Goal: Task Accomplishment & Management: Use online tool/utility

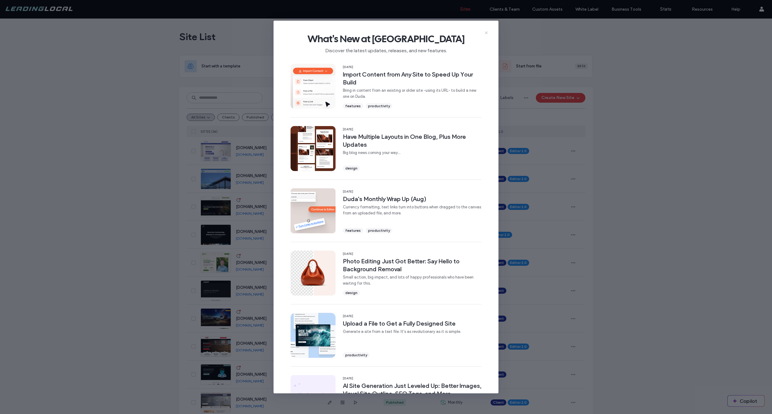
click at [487, 31] on icon at bounding box center [486, 32] width 5 height 5
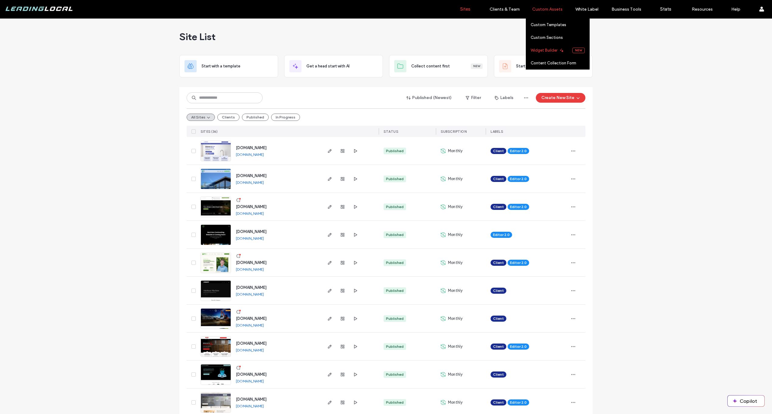
click at [534, 49] on label "Widget Builder" at bounding box center [544, 50] width 27 height 5
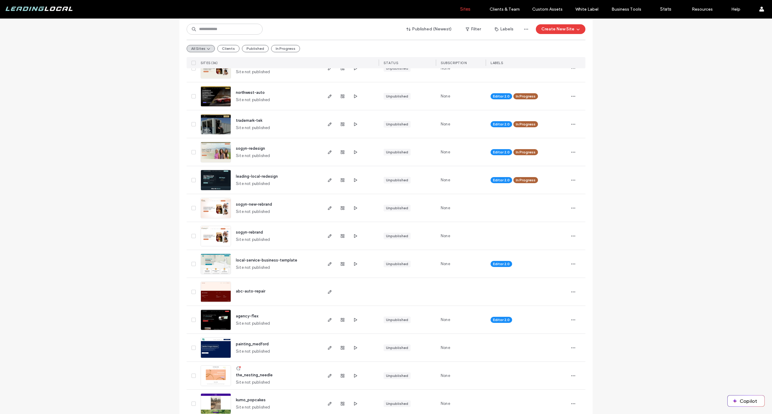
scroll to position [737, 0]
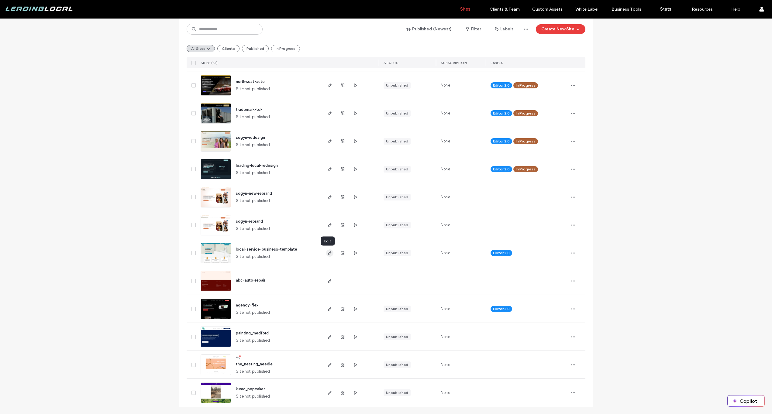
click at [326, 254] on span "button" at bounding box center [329, 252] width 7 height 7
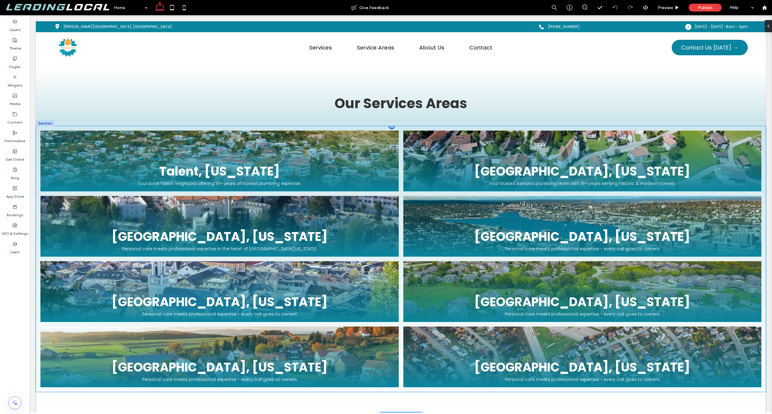
scroll to position [2118, 0]
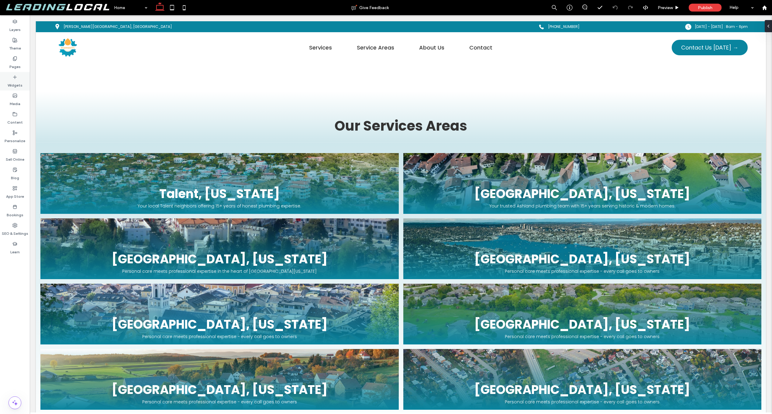
click at [7, 80] on div "Widgets" at bounding box center [15, 81] width 30 height 19
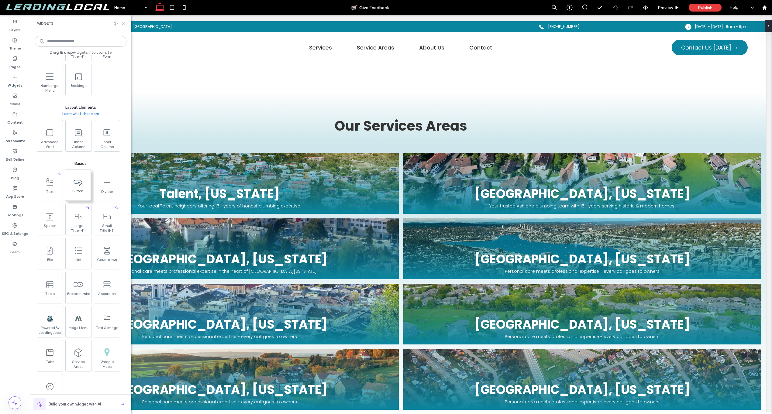
scroll to position [287, 0]
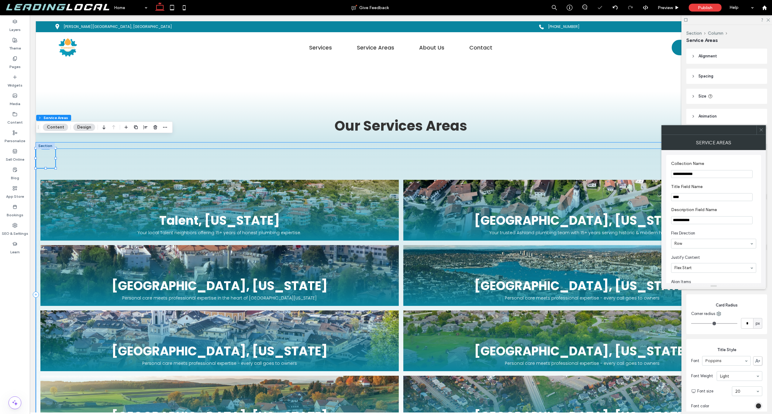
type input "*"
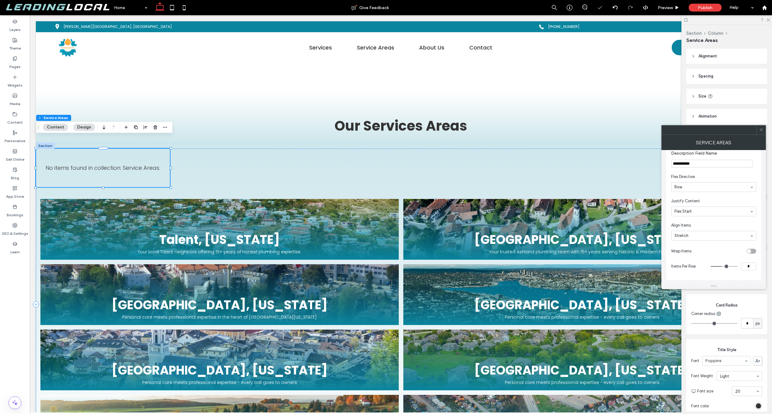
scroll to position [0, 0]
click at [160, 127] on div at bounding box center [145, 127] width 46 height 11
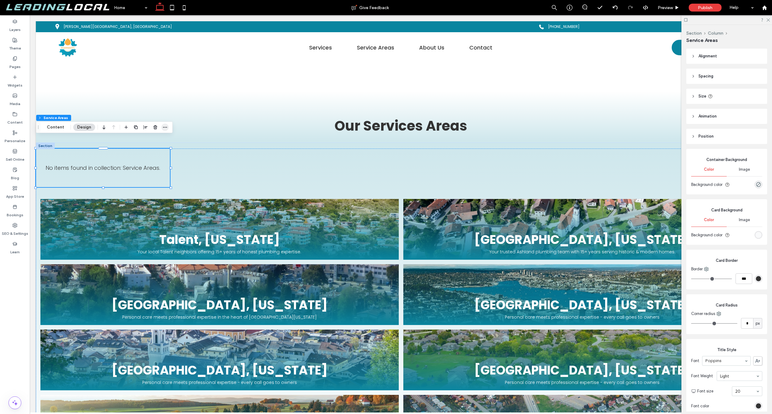
click at [163, 127] on use "button" at bounding box center [165, 127] width 4 height 1
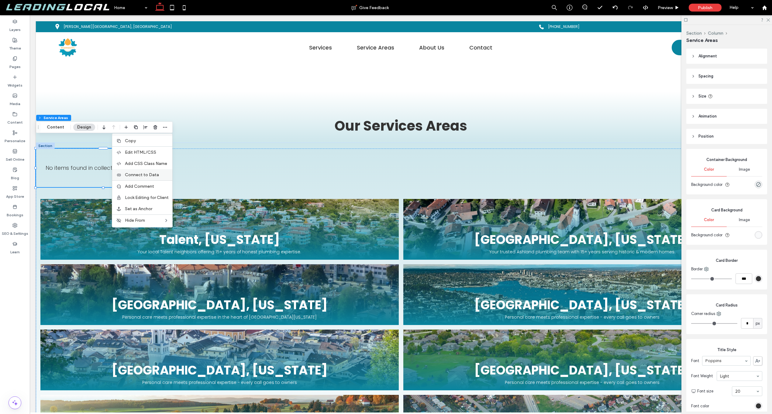
click at [151, 171] on div "Connect to Data" at bounding box center [142, 174] width 60 height 11
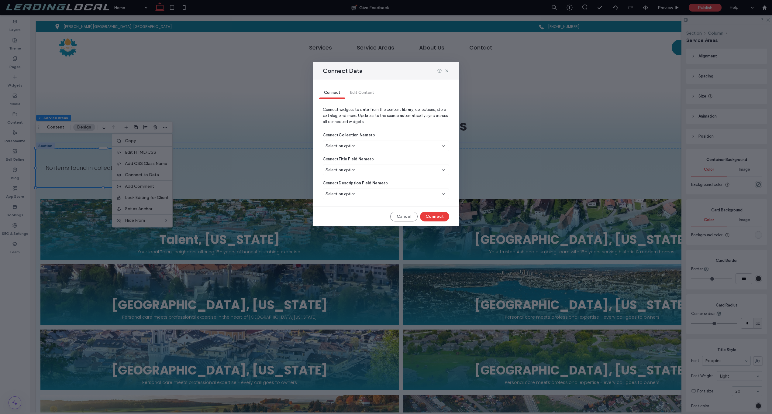
click at [419, 142] on div "Select an option" at bounding box center [386, 146] width 126 height 11
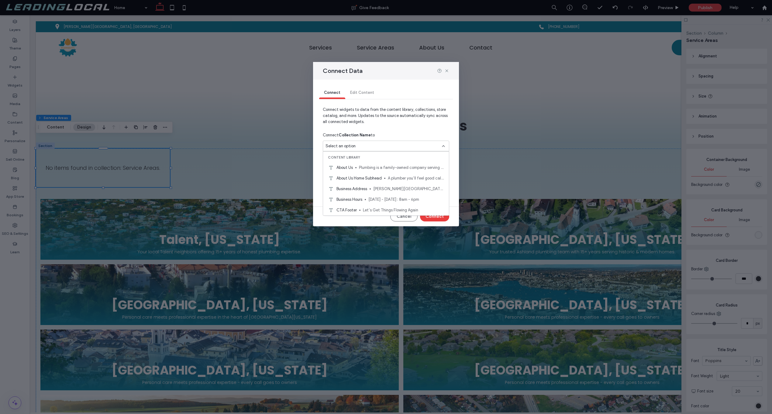
click at [396, 141] on div "Select an option" at bounding box center [386, 146] width 126 height 11
click at [384, 144] on div "Select an option" at bounding box center [382, 146] width 114 height 6
click at [379, 168] on div "Select an option" at bounding box center [382, 170] width 114 height 6
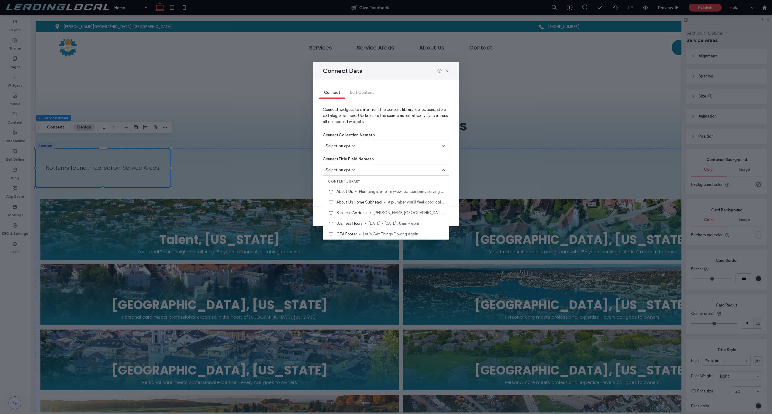
click at [379, 168] on div "Select an option" at bounding box center [382, 170] width 114 height 6
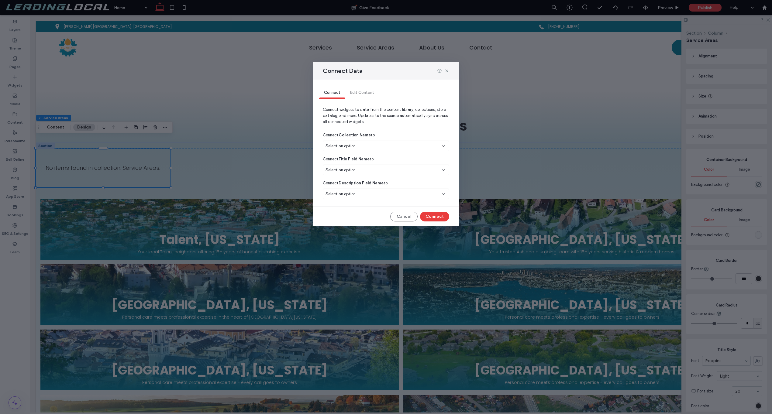
click at [379, 155] on div "Connect Title Field Name to" at bounding box center [386, 159] width 126 height 11
click at [350, 135] on strong "Collection Name" at bounding box center [354, 135] width 32 height 5
click at [345, 134] on strong "Collection Name" at bounding box center [354, 135] width 32 height 5
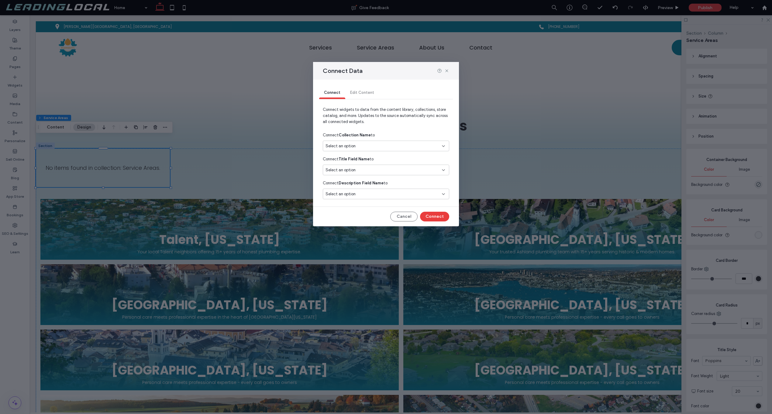
click at [345, 134] on strong "Collection Name" at bounding box center [354, 135] width 32 height 5
click at [365, 124] on span "Connect widgets to data from the content library, collections, store catalog, a…" at bounding box center [386, 118] width 126 height 23
click at [366, 137] on strong "Collection Name" at bounding box center [354, 135] width 32 height 5
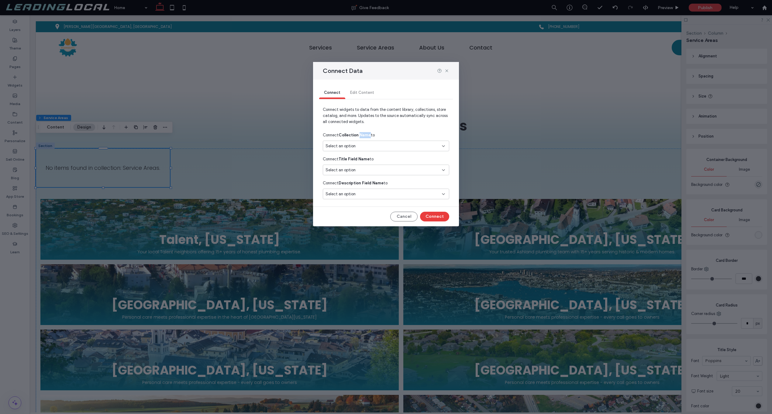
click at [360, 136] on strong "Collection Name" at bounding box center [354, 135] width 32 height 5
click at [366, 150] on div "Select an option" at bounding box center [386, 146] width 126 height 11
click at [384, 149] on div "Select an option" at bounding box center [382, 146] width 114 height 6
click at [447, 69] on icon at bounding box center [446, 70] width 5 height 5
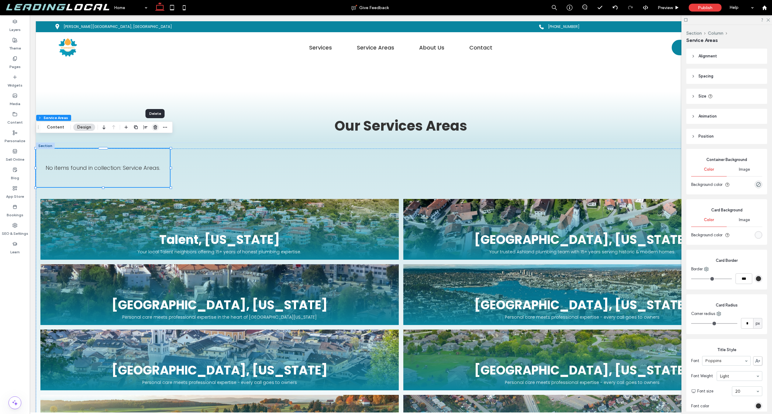
click at [155, 128] on use "button" at bounding box center [155, 127] width 4 height 4
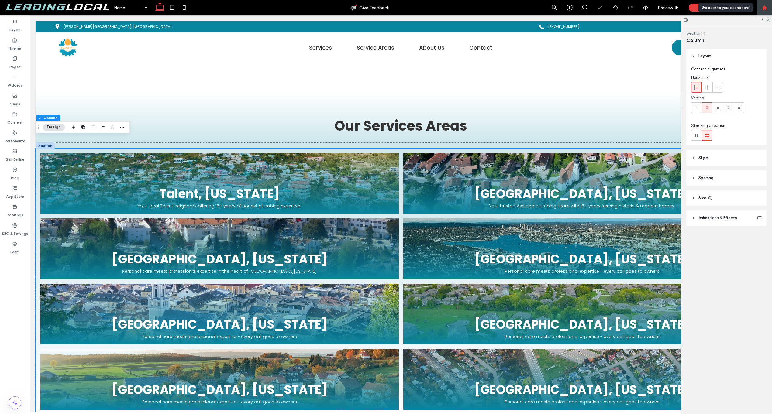
click at [764, 1] on div at bounding box center [764, 7] width 15 height 15
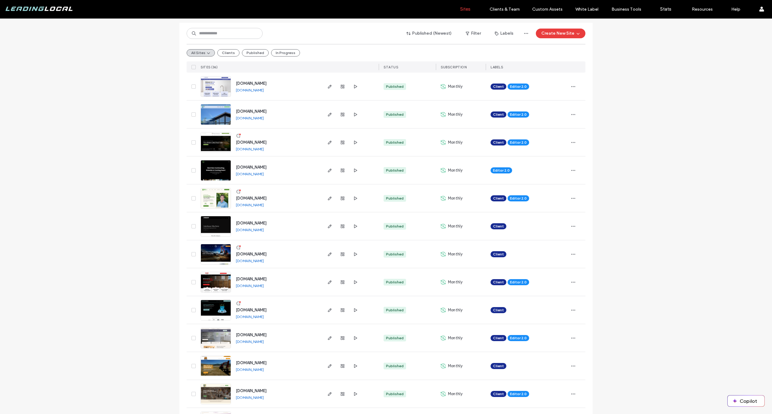
scroll to position [60, 0]
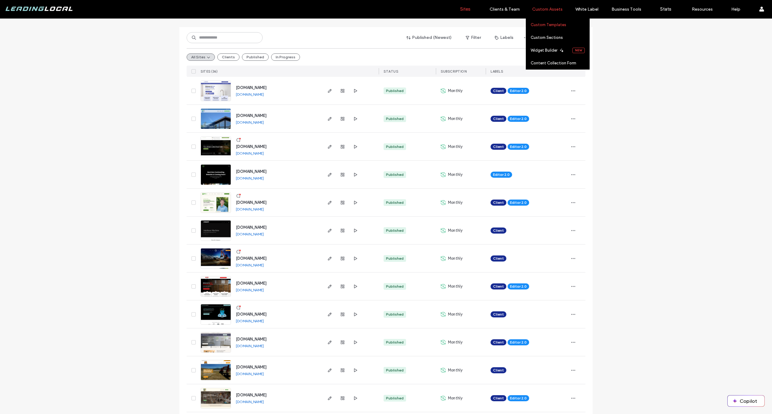
click at [549, 26] on label "Custom Templates" at bounding box center [549, 24] width 36 height 5
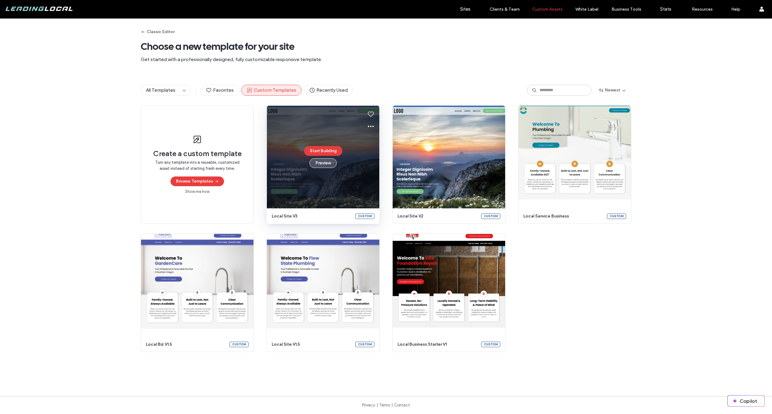
click at [330, 164] on button "Preview" at bounding box center [322, 163] width 27 height 10
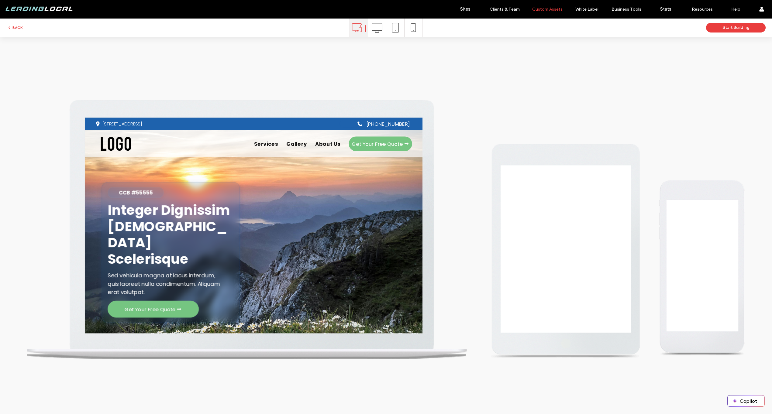
click at [383, 26] on div at bounding box center [377, 28] width 18 height 18
click at [379, 28] on icon at bounding box center [377, 27] width 11 height 11
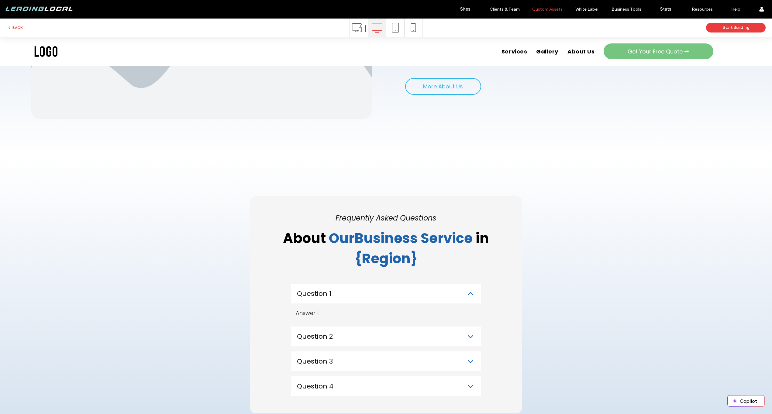
scroll to position [2049, 0]
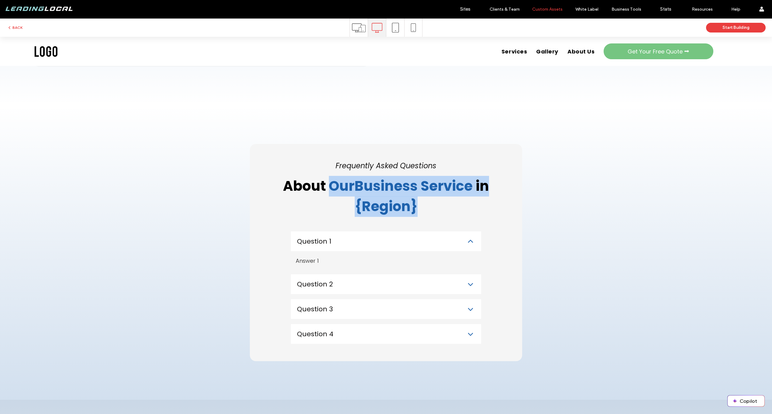
drag, startPoint x: 326, startPoint y: 182, endPoint x: 417, endPoint y: 201, distance: 93.5
click at [417, 201] on h2 "About Our Business Service in {Region}" at bounding box center [385, 196] width 215 height 41
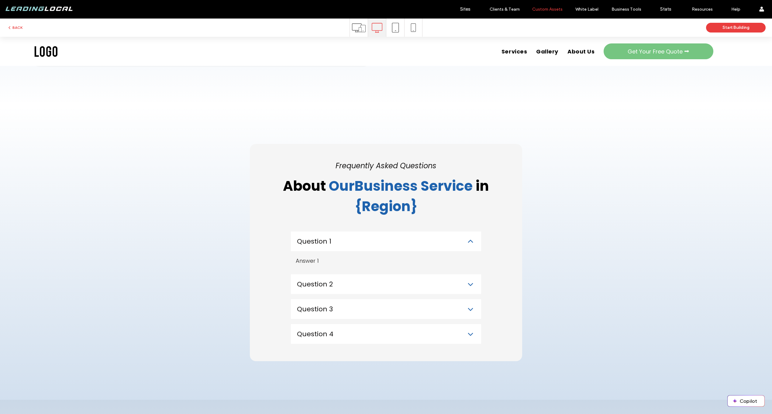
click at [417, 202] on h2 "About Our Business Service in {Region}" at bounding box center [385, 196] width 215 height 41
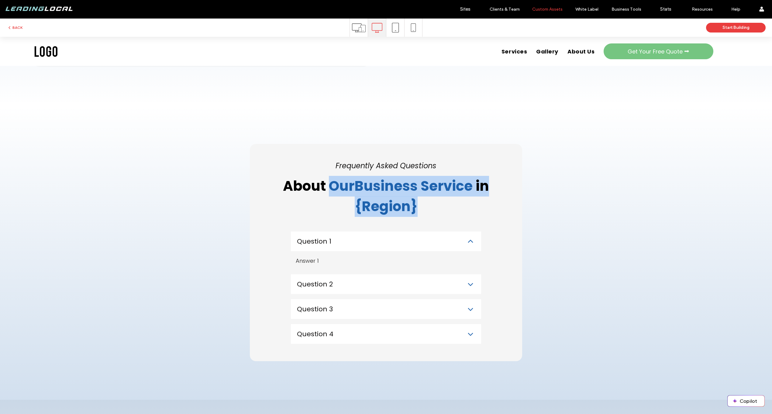
drag, startPoint x: 415, startPoint y: 203, endPoint x: 330, endPoint y: 182, distance: 87.7
click at [330, 182] on h2 "About Our Business Service in {Region}" at bounding box center [385, 196] width 215 height 41
click at [330, 182] on span "Our Business Service" at bounding box center [401, 186] width 144 height 19
drag, startPoint x: 267, startPoint y: 189, endPoint x: 423, endPoint y: 203, distance: 156.2
click at [423, 203] on div "Frequently Asked Questions About Our Business Service in {Region} Question 1 An…" at bounding box center [386, 252] width 272 height 217
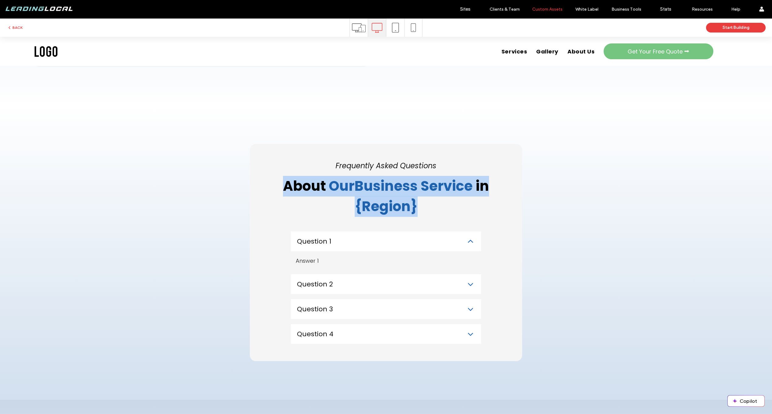
click at [423, 203] on h2 "About Our Business Service in {Region}" at bounding box center [385, 196] width 215 height 41
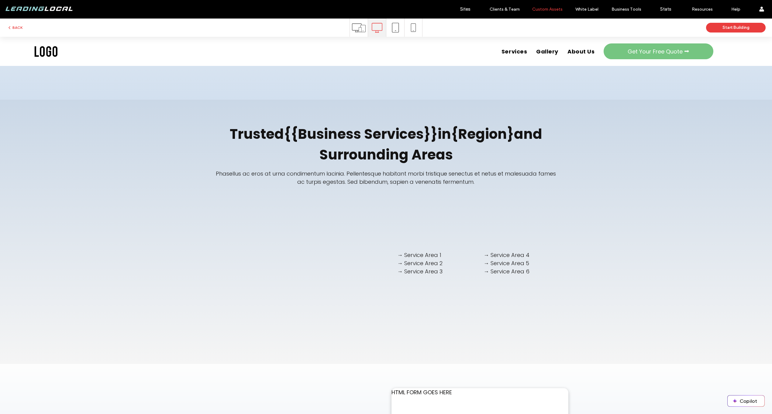
scroll to position [2364, 0]
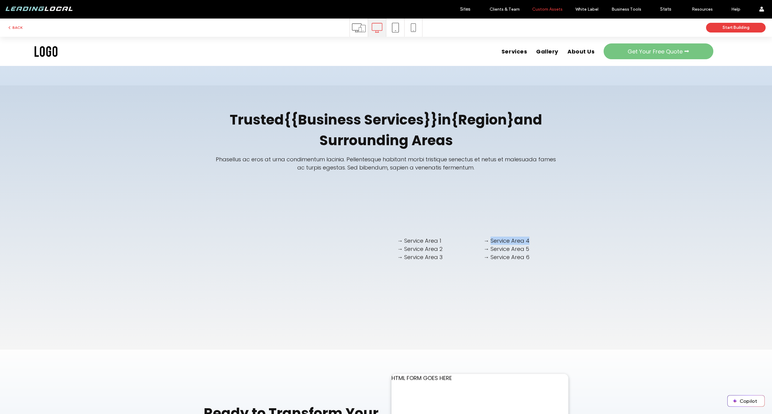
drag, startPoint x: 489, startPoint y: 237, endPoint x: 540, endPoint y: 239, distance: 50.8
click at [540, 239] on p "→ Service Area 4" at bounding box center [522, 241] width 78 height 8
click at [506, 237] on p "→ Service Area 4" at bounding box center [522, 241] width 78 height 8
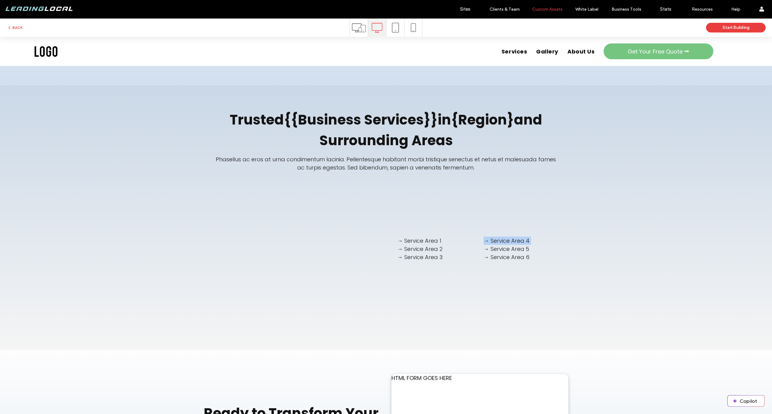
click at [506, 237] on p "→ Service Area 4" at bounding box center [522, 241] width 78 height 8
click at [540, 231] on div "→ Service Area 1 → Service Area 2 → Service Area 3 → Service Area 4 → Service A…" at bounding box center [479, 253] width 177 height 49
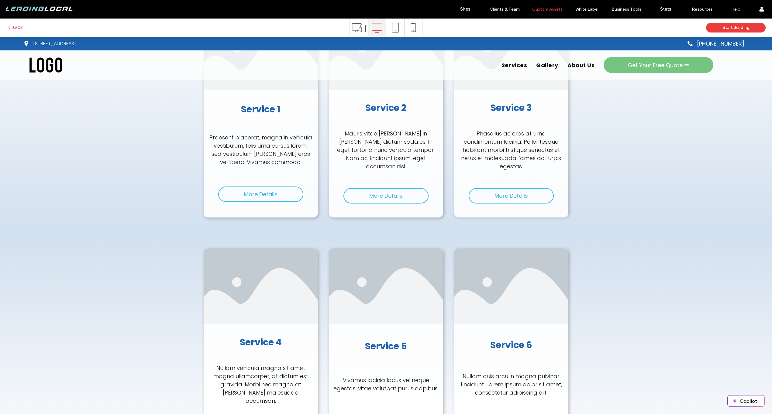
scroll to position [0, 0]
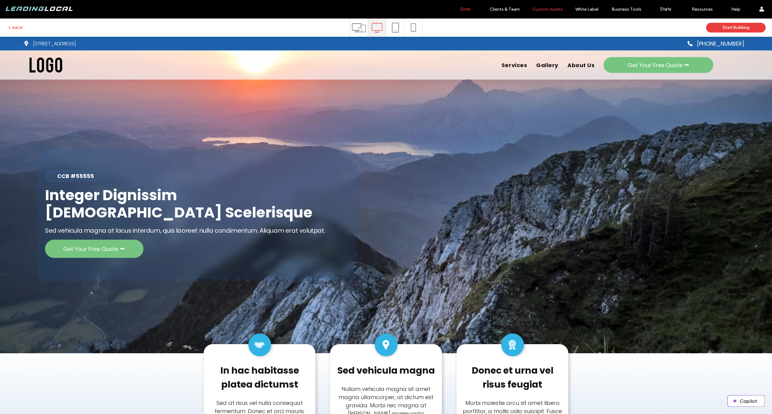
click at [469, 6] on link "Sites" at bounding box center [465, 9] width 36 height 18
